Goal: Navigation & Orientation: Find specific page/section

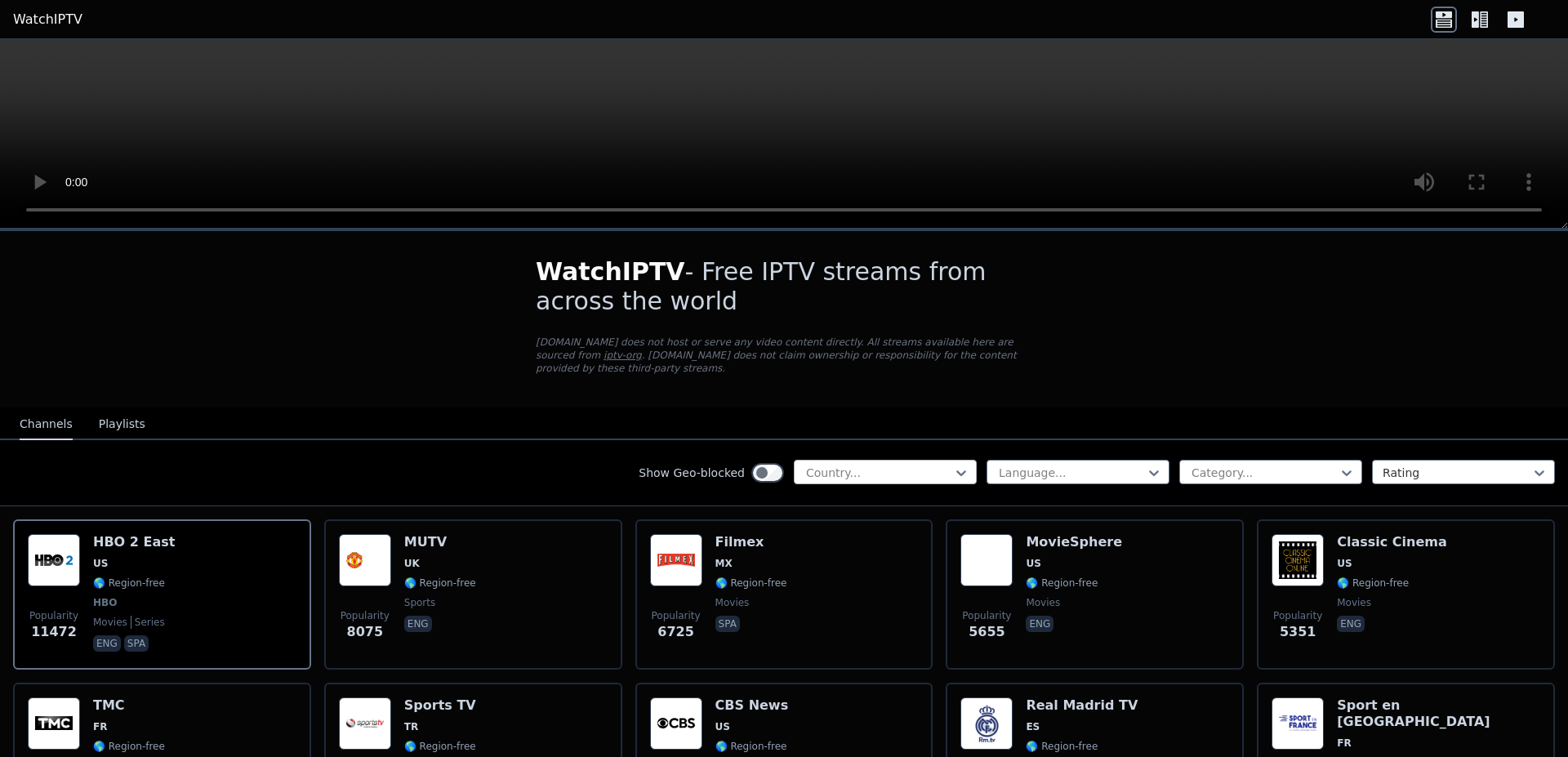
click at [817, 465] on div at bounding box center [878, 473] width 149 height 16
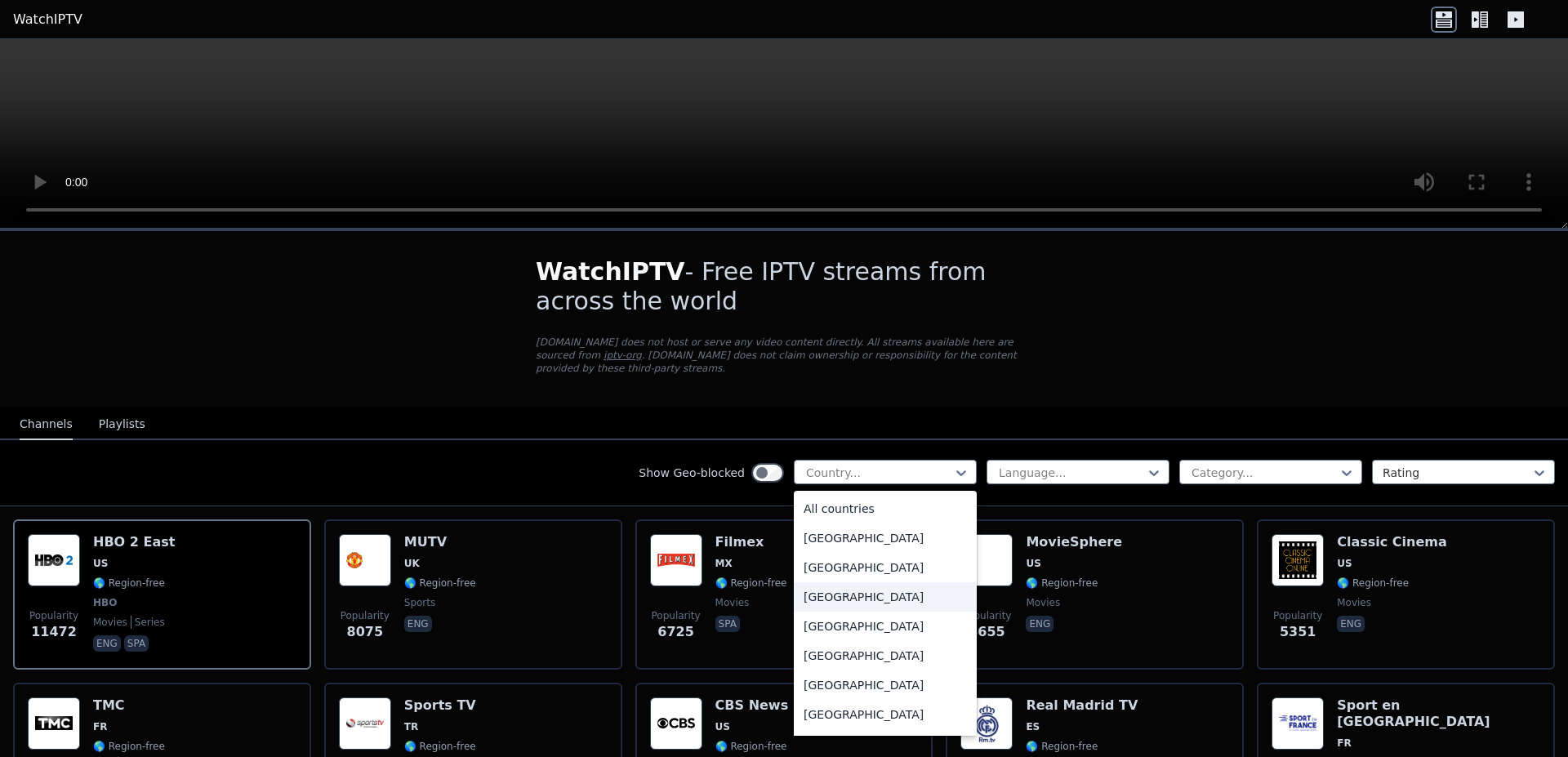
click at [816, 585] on div "[GEOGRAPHIC_DATA]" at bounding box center [885, 596] width 183 height 29
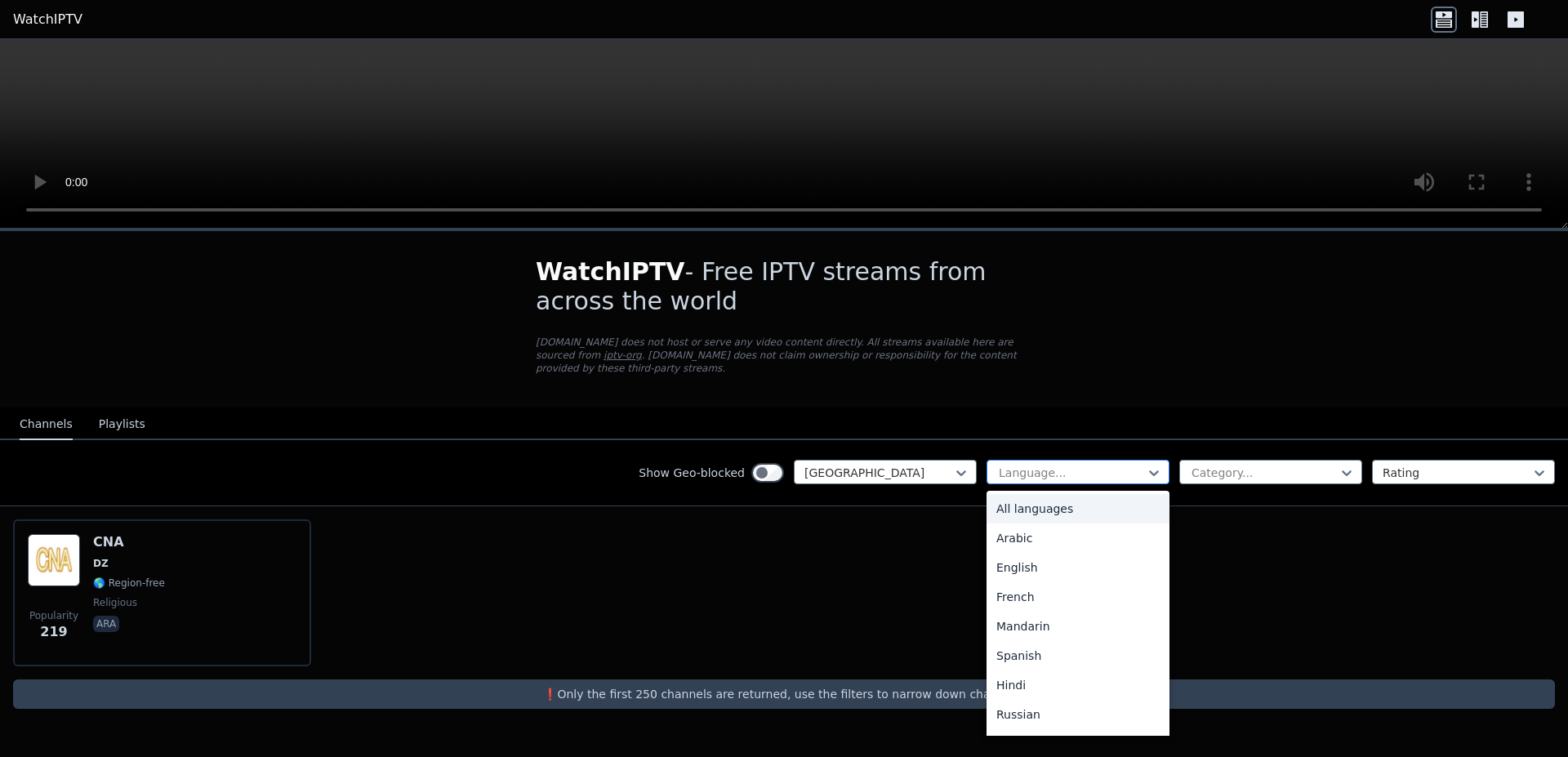
click at [1032, 465] on div at bounding box center [1071, 473] width 149 height 16
click at [1013, 526] on div "Arabic" at bounding box center [1077, 537] width 183 height 29
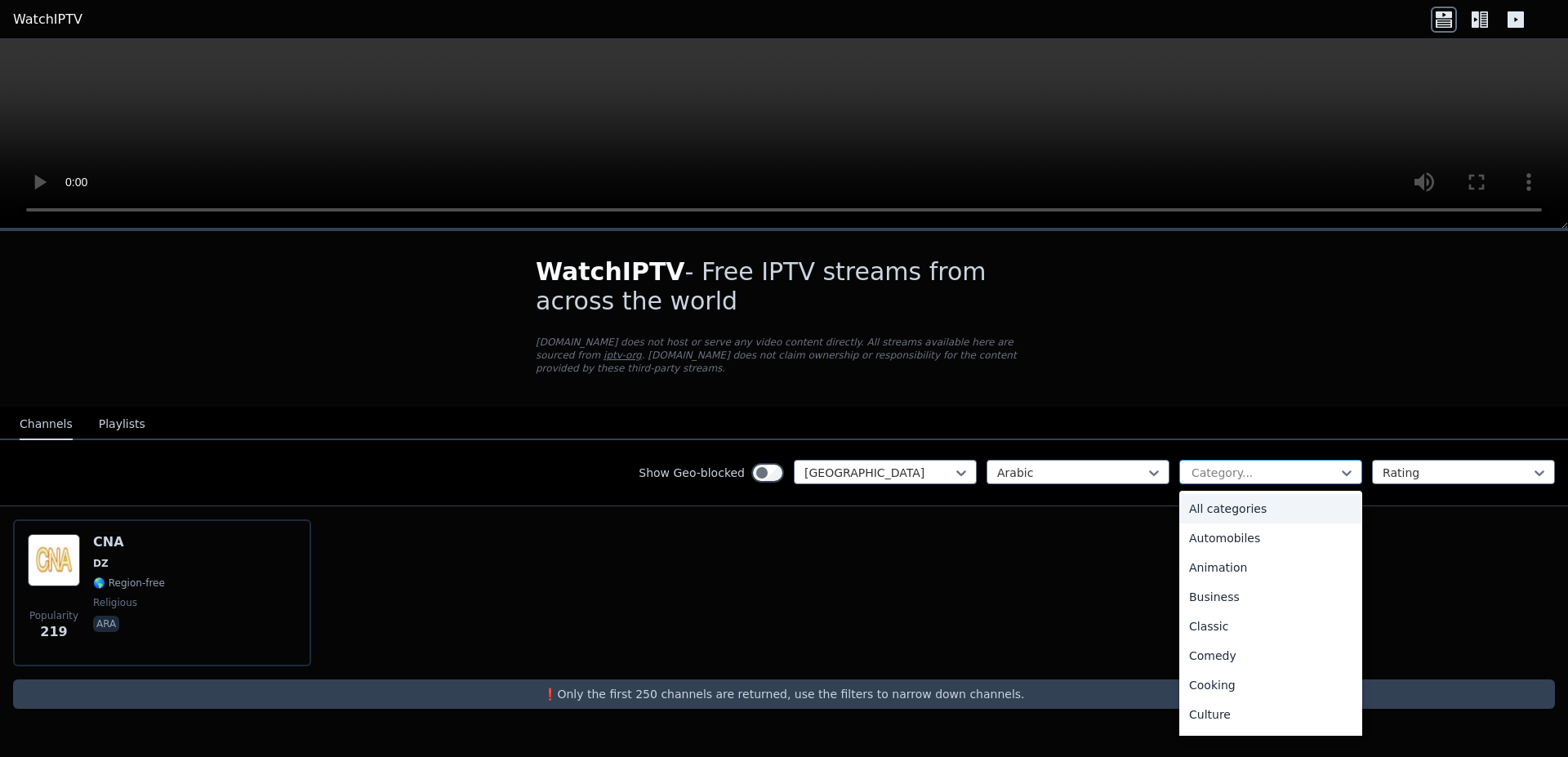
click at [1234, 465] on div at bounding box center [1264, 473] width 149 height 16
click at [1202, 494] on div "All categories" at bounding box center [1270, 508] width 183 height 29
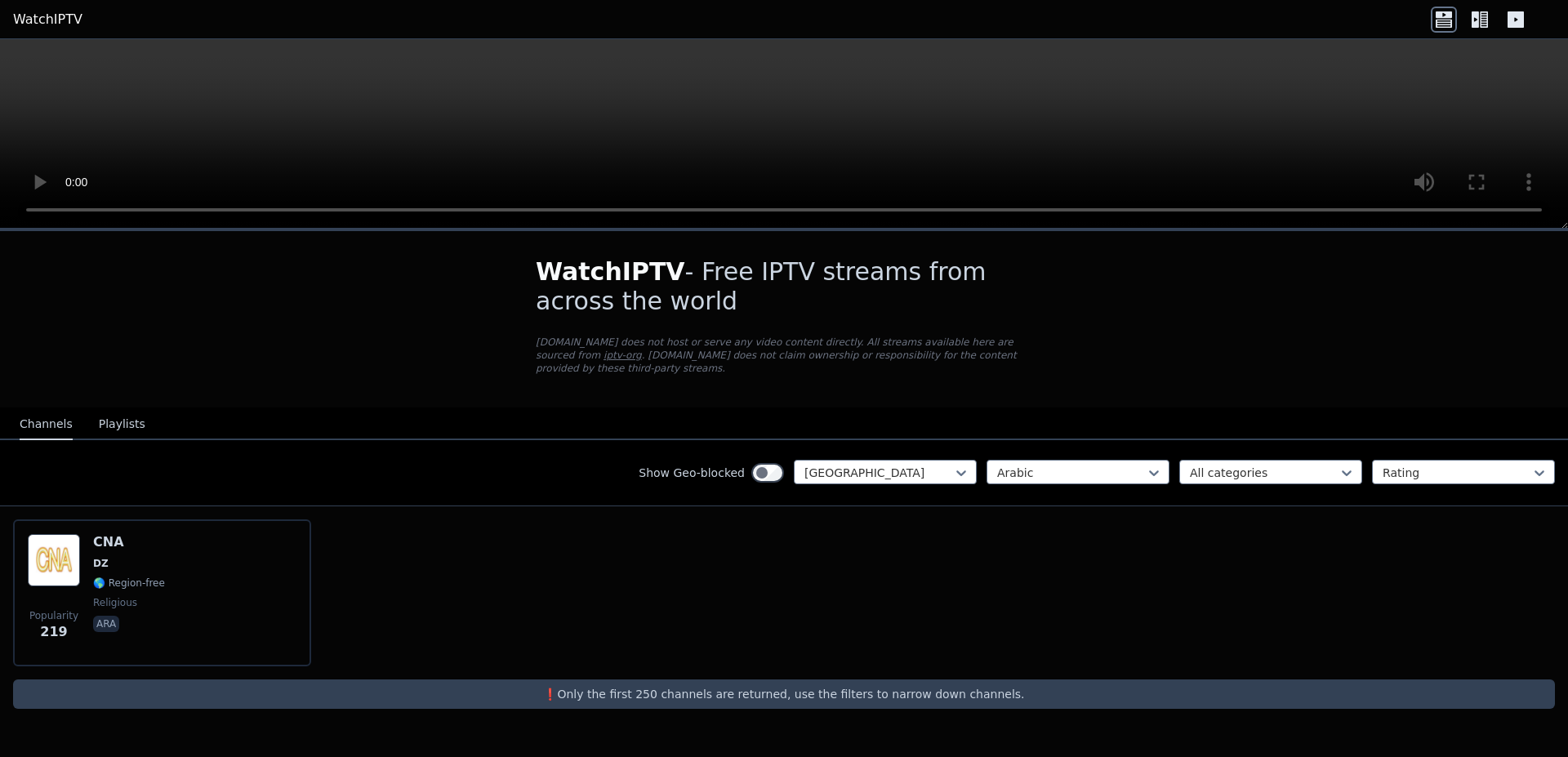
drag, startPoint x: 368, startPoint y: 342, endPoint x: 318, endPoint y: 372, distance: 59.0
click at [363, 345] on div "WatchIPTV - Free IPTV streams from across the world [DOMAIN_NAME] does not host…" at bounding box center [784, 483] width 1568 height 504
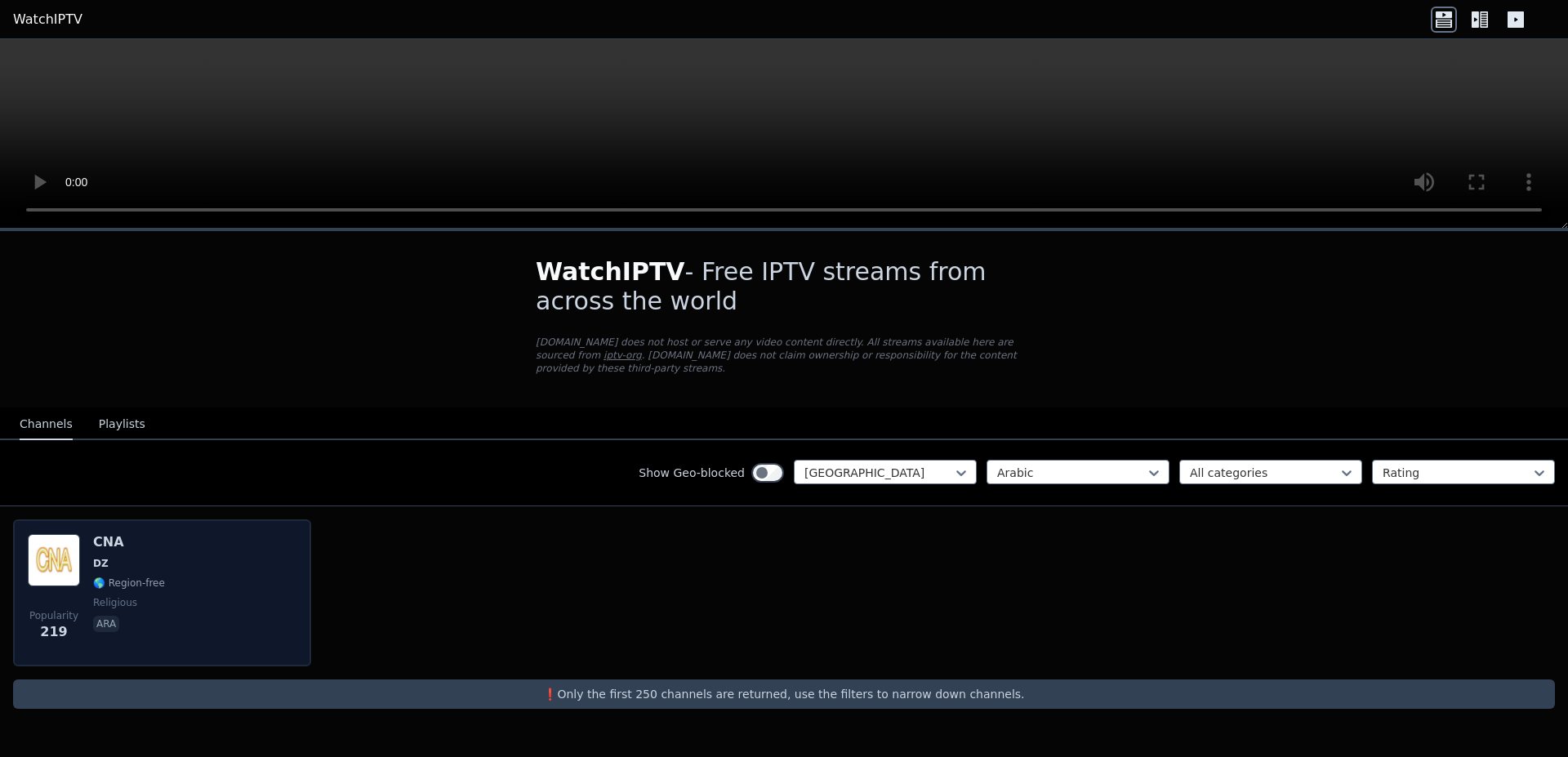
click at [188, 536] on div "Popularity 219 CNA DZ 🌎 Region-free religious ara" at bounding box center [162, 593] width 269 height 118
